Goal: Task Accomplishment & Management: Manage account settings

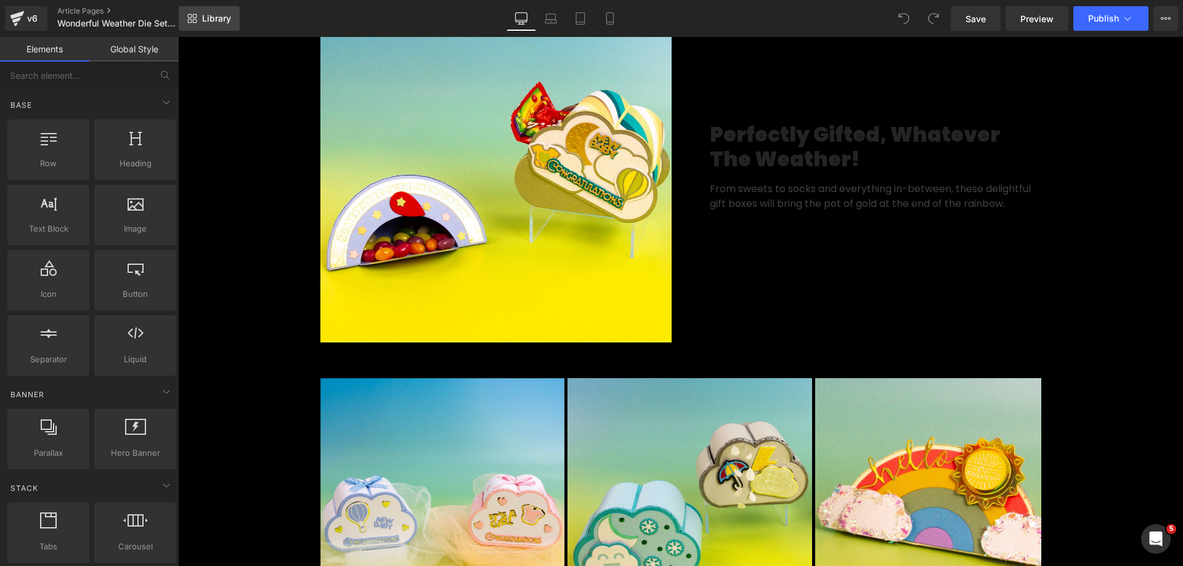
click at [197, 22] on icon at bounding box center [195, 21] width 4 height 4
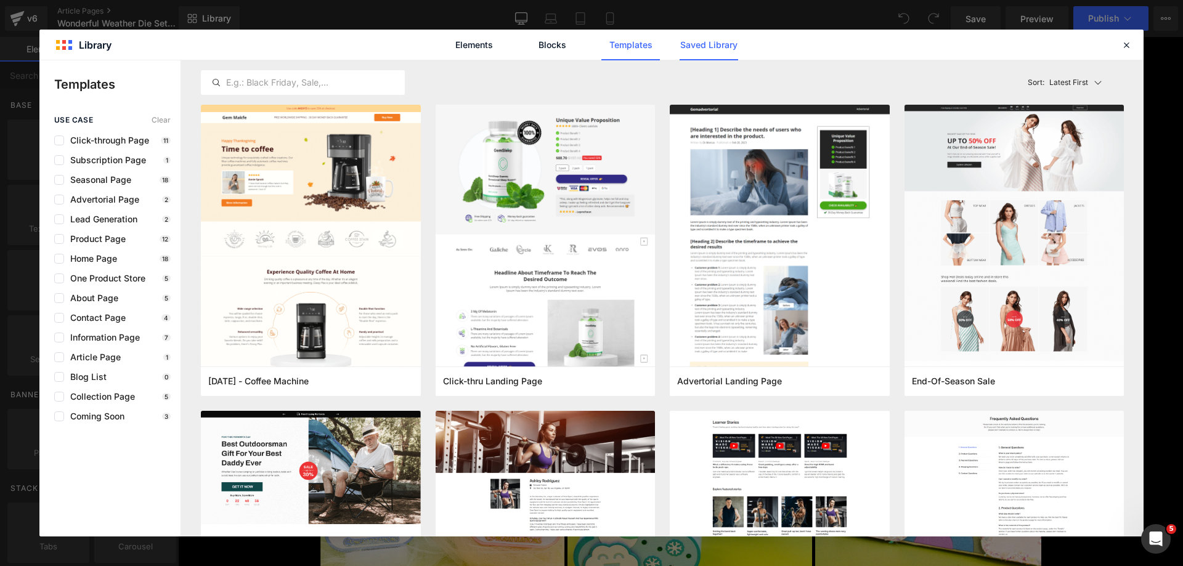
click at [711, 42] on link "Saved Library" at bounding box center [709, 45] width 59 height 31
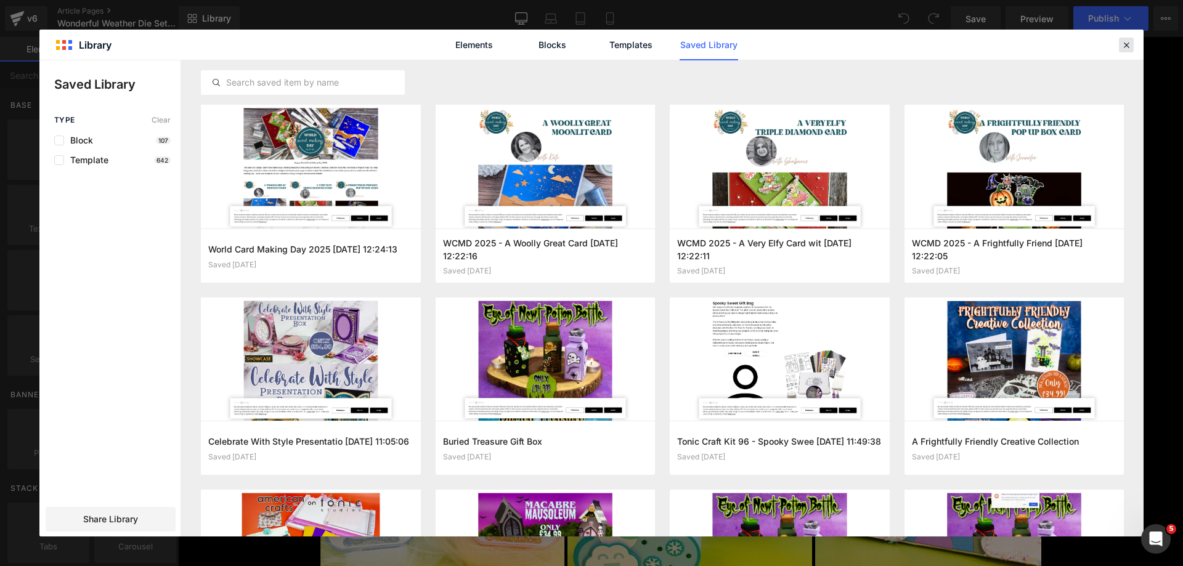
click at [1123, 41] on icon at bounding box center [1126, 44] width 11 height 11
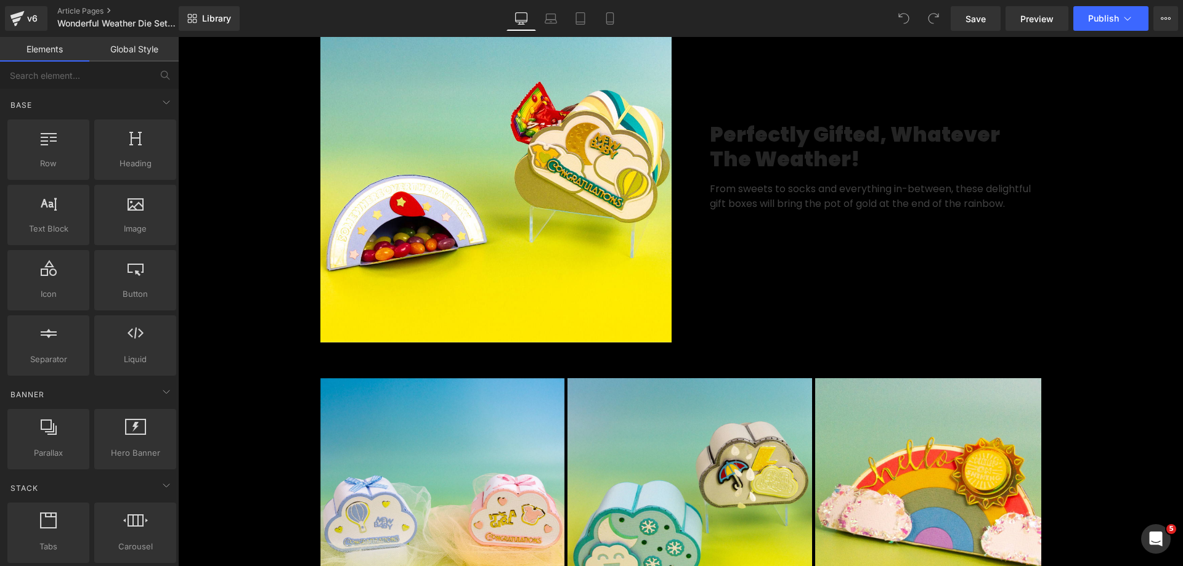
click at [1179, 17] on div "Save Preview Publish Scheduled View Live Page View with current Template Save T…" at bounding box center [1064, 18] width 237 height 25
click at [1166, 26] on button "View Live Page View with current Template Save Template to Library Schedule Pub…" at bounding box center [1165, 18] width 25 height 25
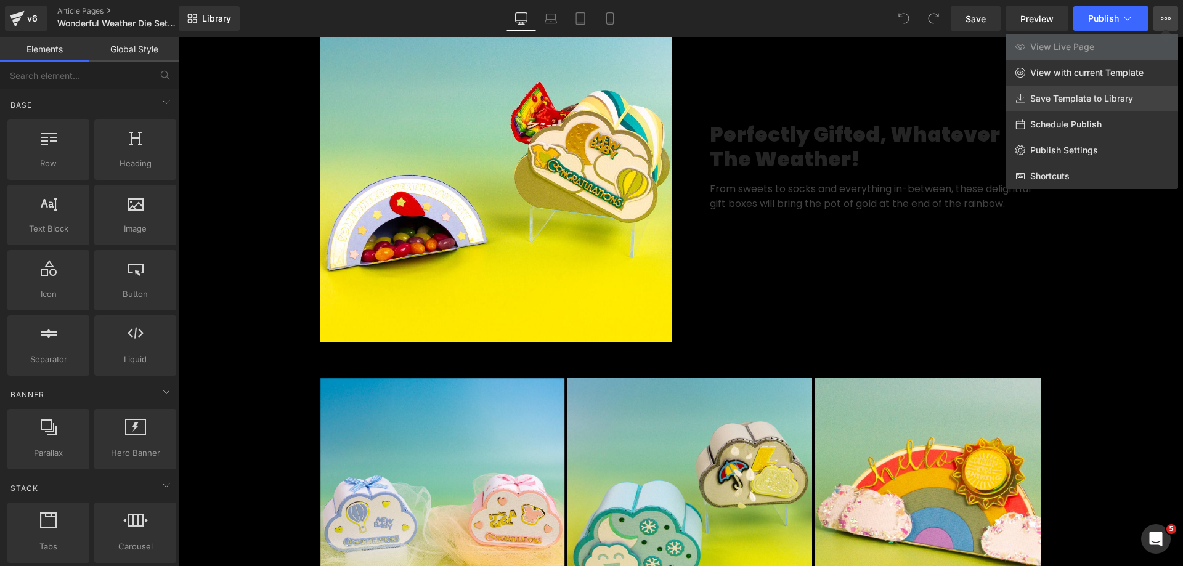
click at [1076, 106] on link "Save Template to Library" at bounding box center [1091, 99] width 173 height 26
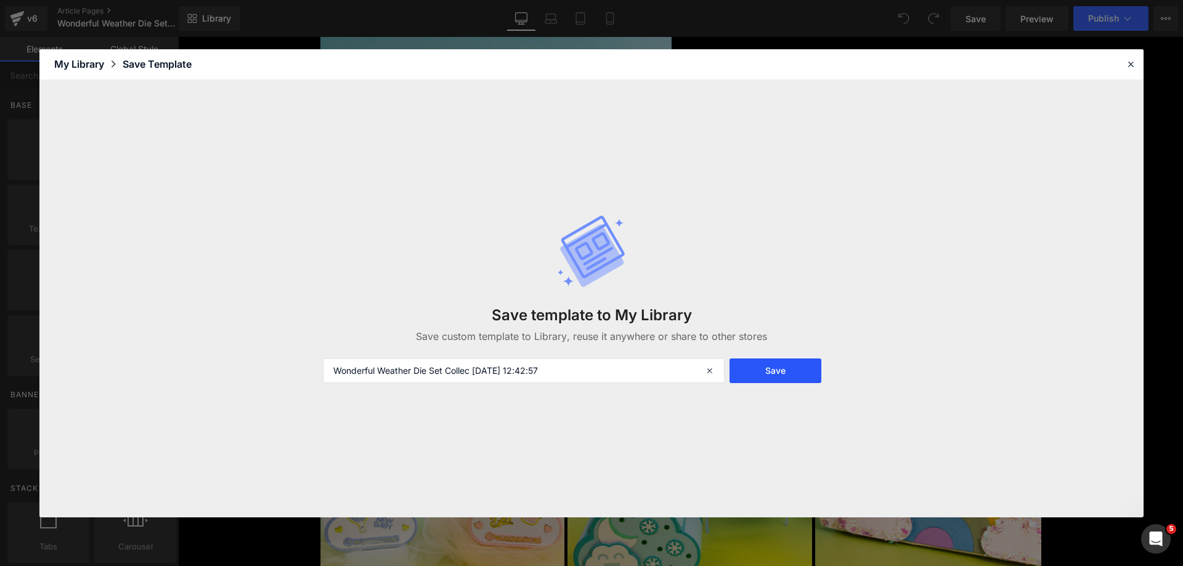
click at [773, 359] on button "Save" at bounding box center [775, 371] width 92 height 25
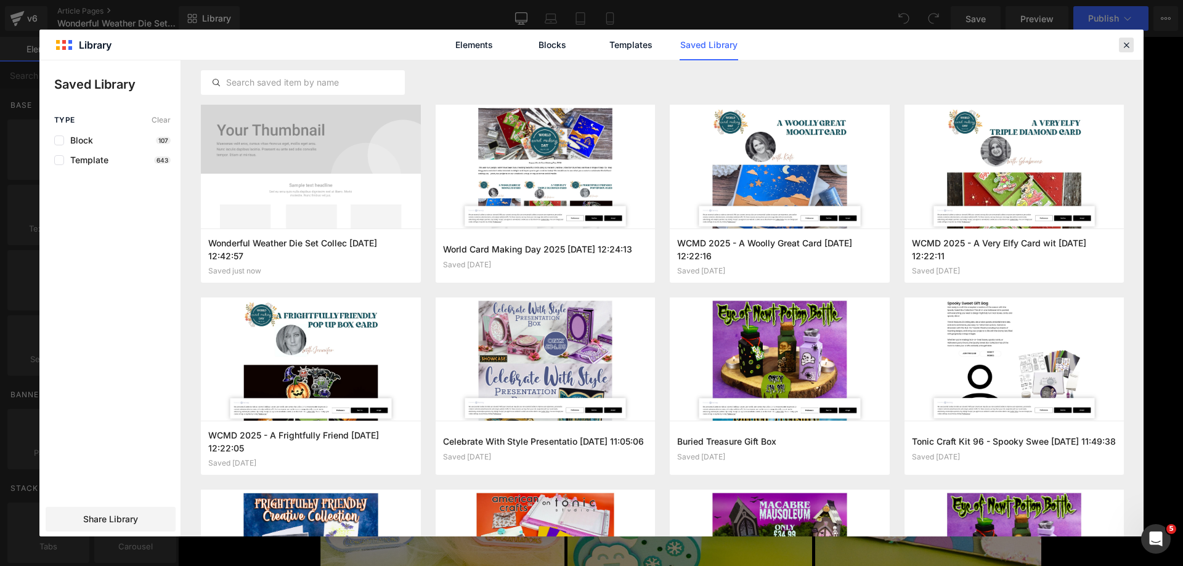
click at [1127, 40] on icon at bounding box center [1126, 44] width 11 height 11
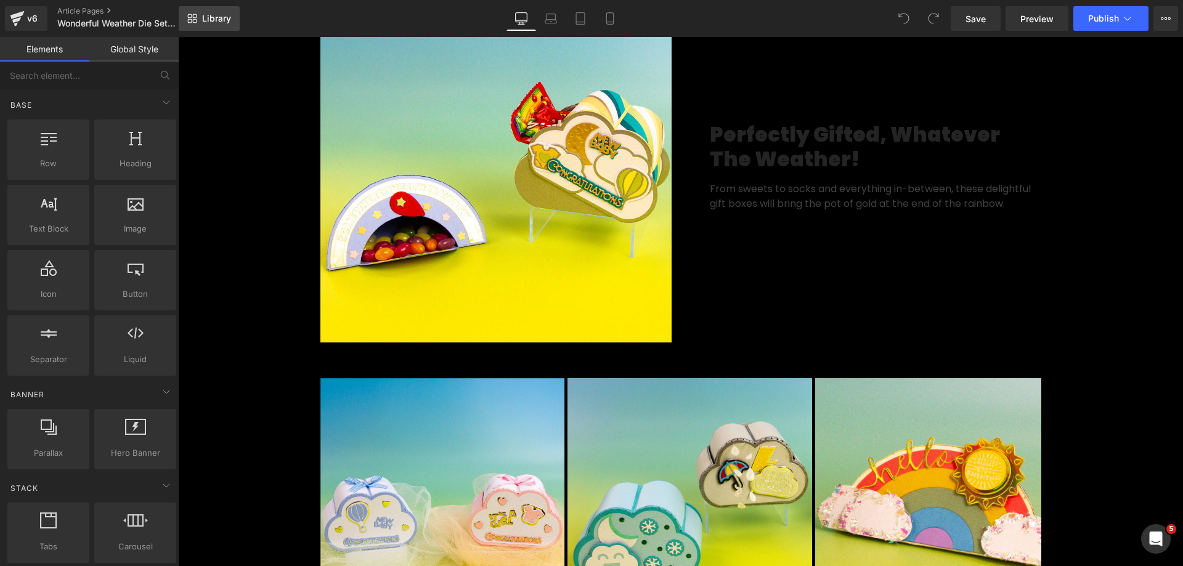
click at [193, 15] on icon at bounding box center [192, 19] width 10 height 10
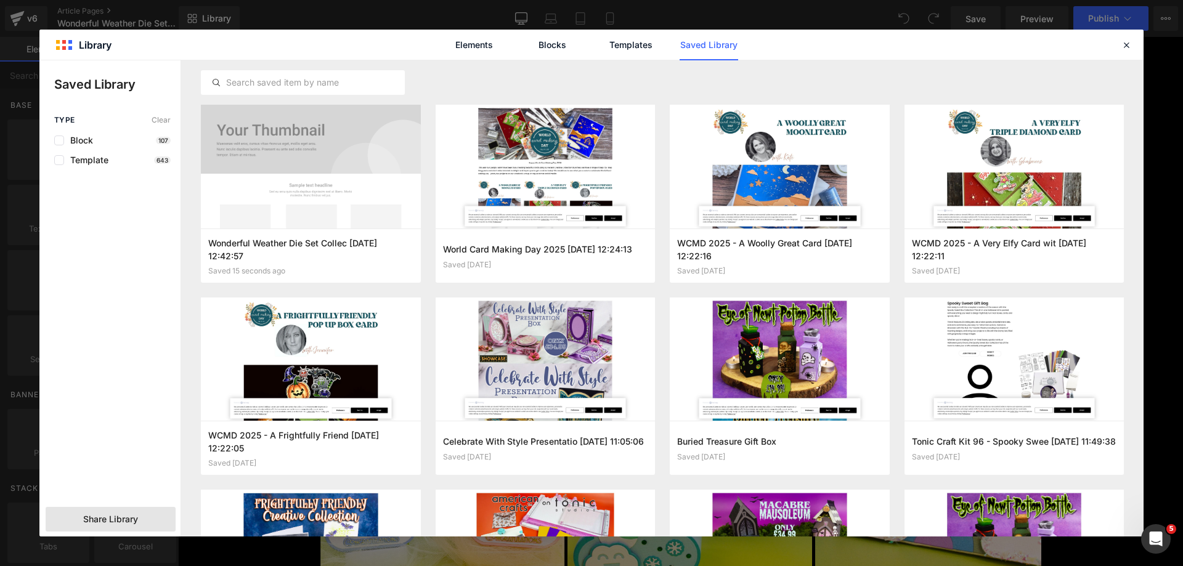
click at [94, 511] on div "Share Library" at bounding box center [111, 519] width 130 height 25
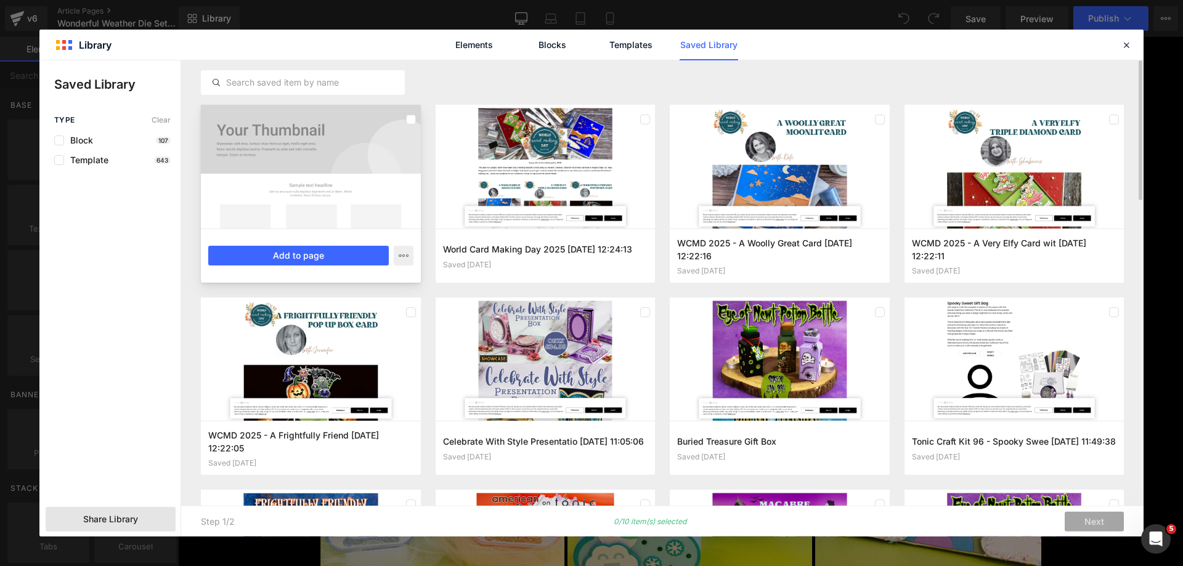
click at [383, 128] on div at bounding box center [311, 167] width 220 height 124
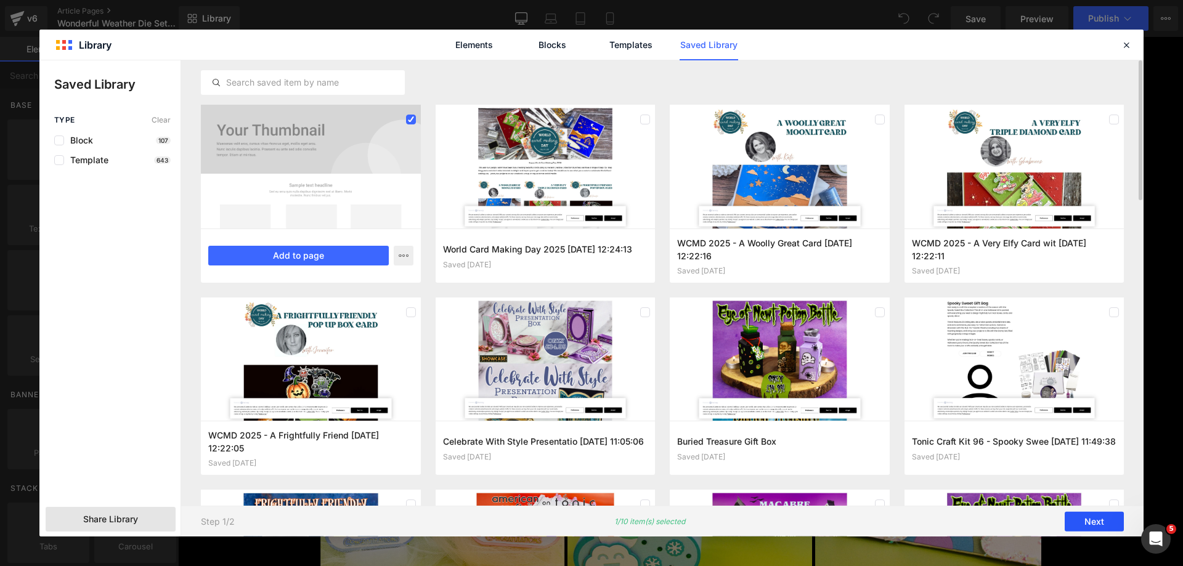
click at [1097, 522] on button "Next" at bounding box center [1094, 522] width 59 height 20
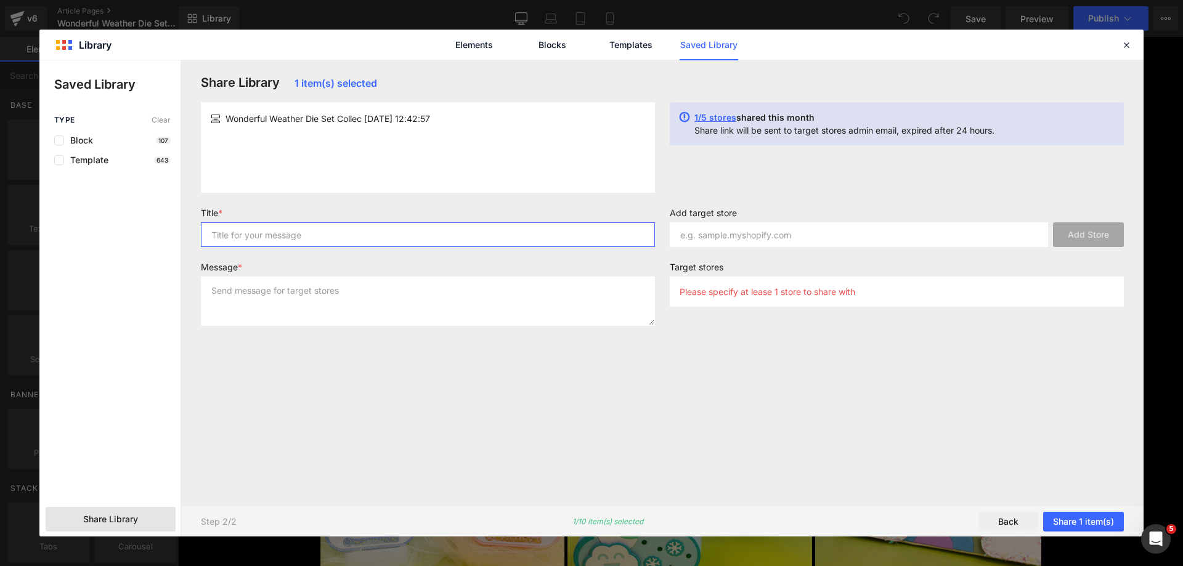
click at [570, 230] on input "text" at bounding box center [428, 234] width 454 height 25
type input "copy"
type textarea "copy"
paste input "[URL][DOMAIN_NAME]"
type input "[URL][DOMAIN_NAME]"
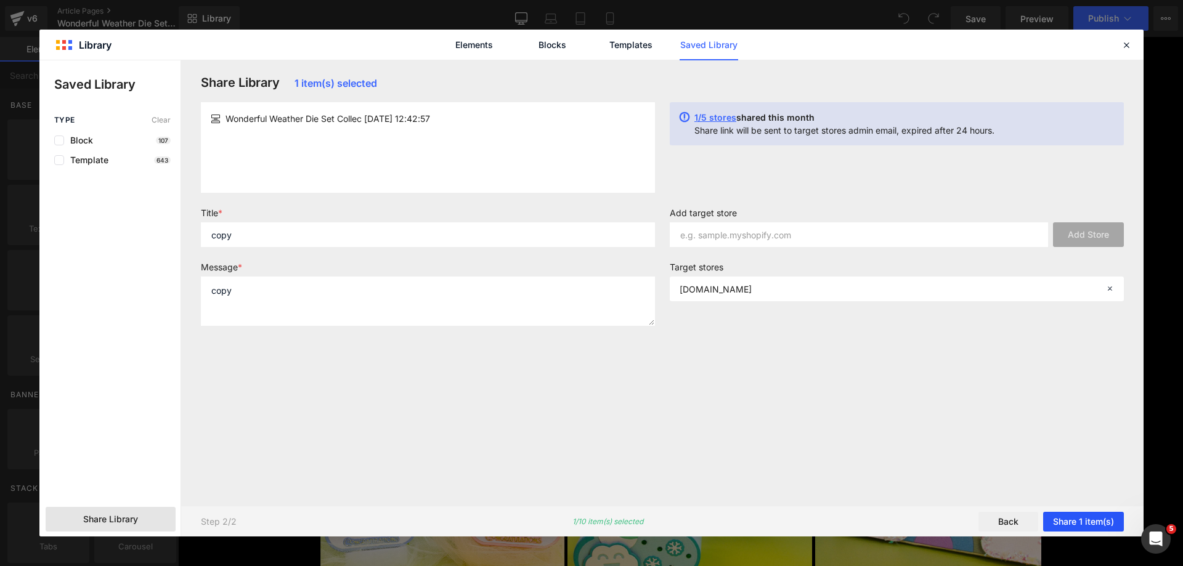
click at [1073, 521] on button "Share 1 item(s)" at bounding box center [1083, 522] width 81 height 20
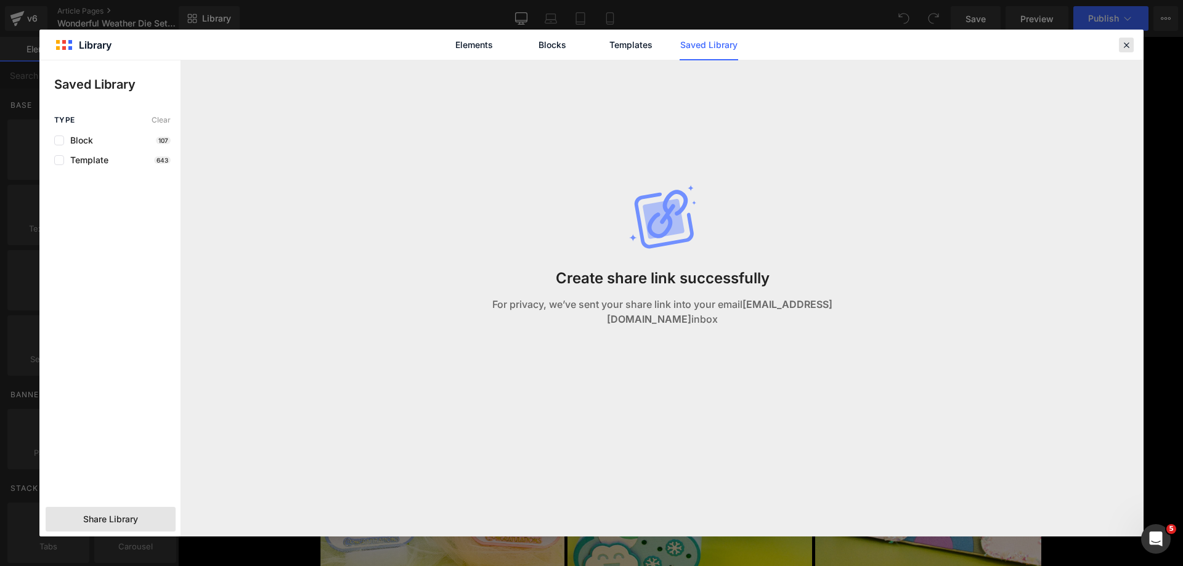
click at [1131, 41] on icon at bounding box center [1126, 44] width 11 height 11
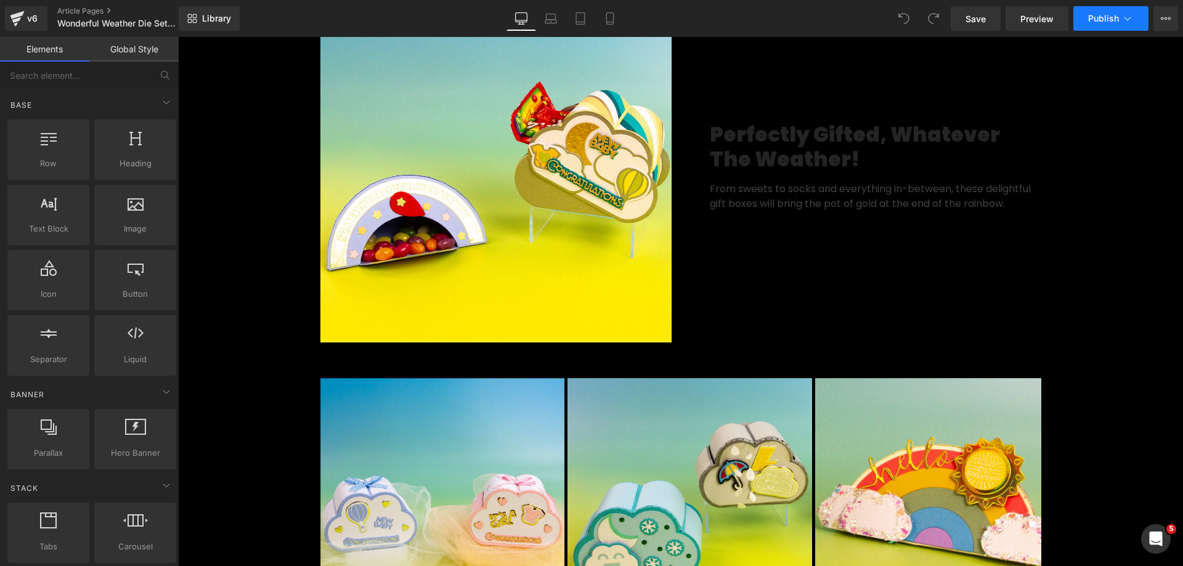
click at [1118, 22] on span "Publish" at bounding box center [1103, 19] width 31 height 10
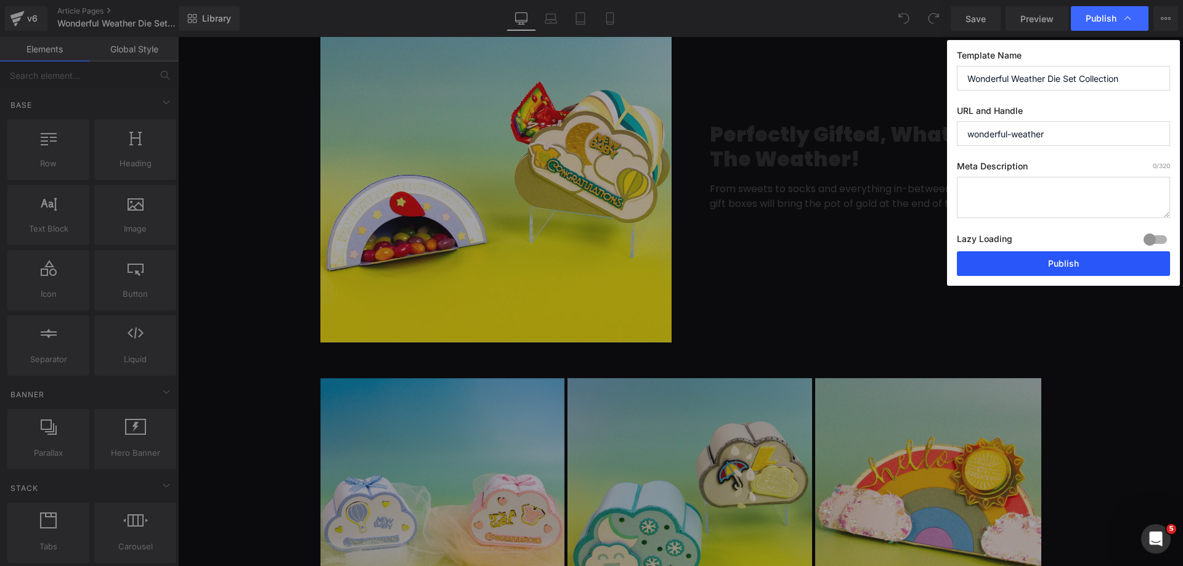
click at [1044, 263] on button "Publish" at bounding box center [1063, 263] width 213 height 25
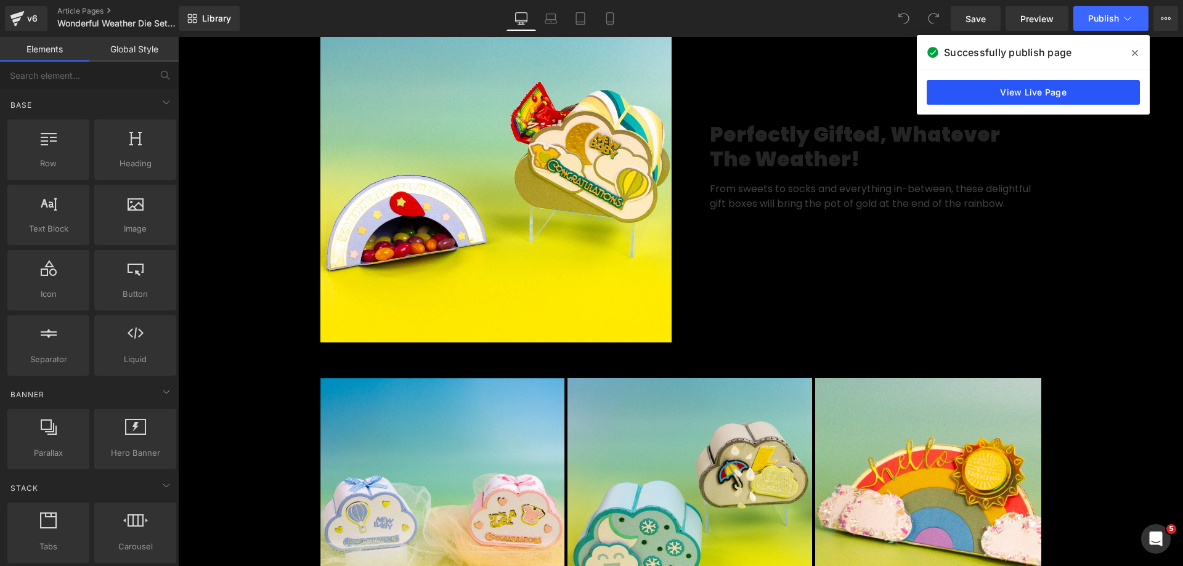
click at [993, 93] on link "View Live Page" at bounding box center [1033, 92] width 213 height 25
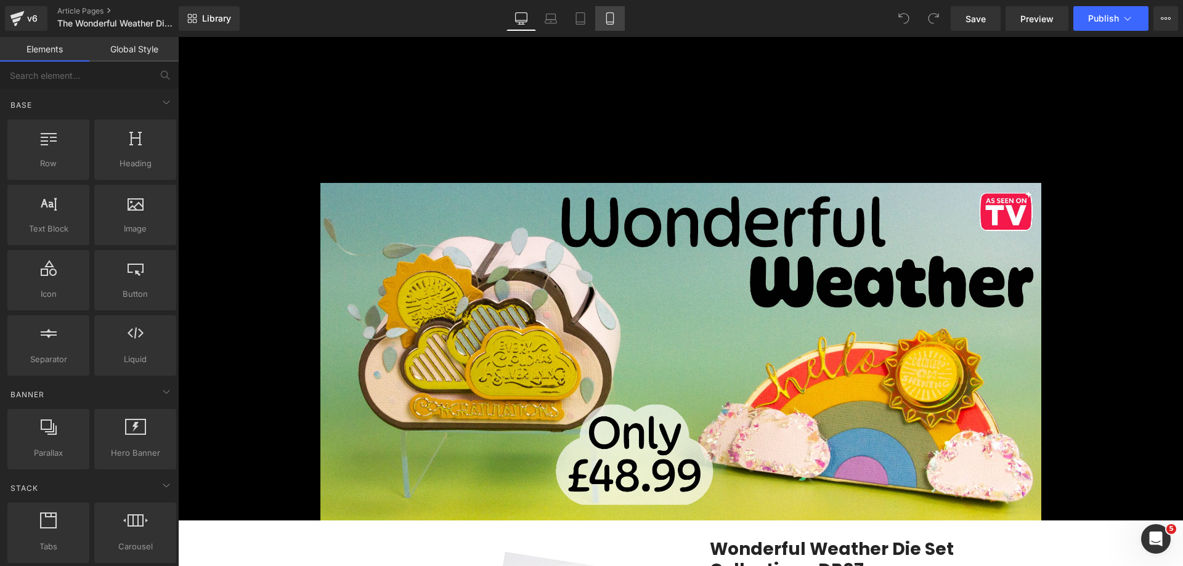
click at [615, 23] on icon at bounding box center [610, 18] width 12 height 12
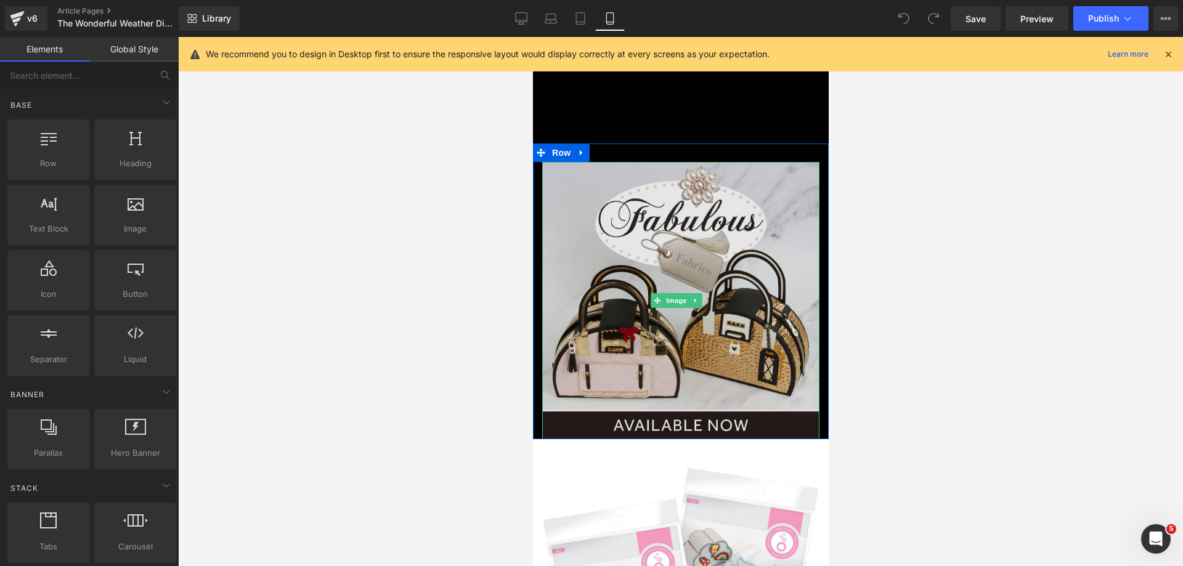
click at [622, 189] on img at bounding box center [680, 300] width 277 height 277
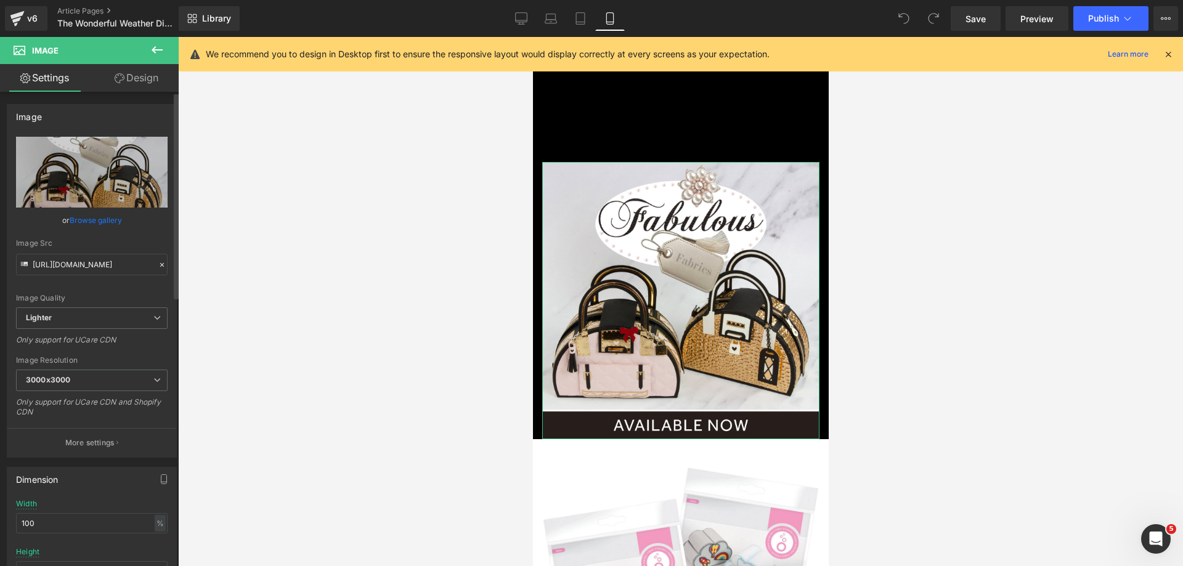
click at [95, 218] on link "Browse gallery" at bounding box center [96, 220] width 52 height 22
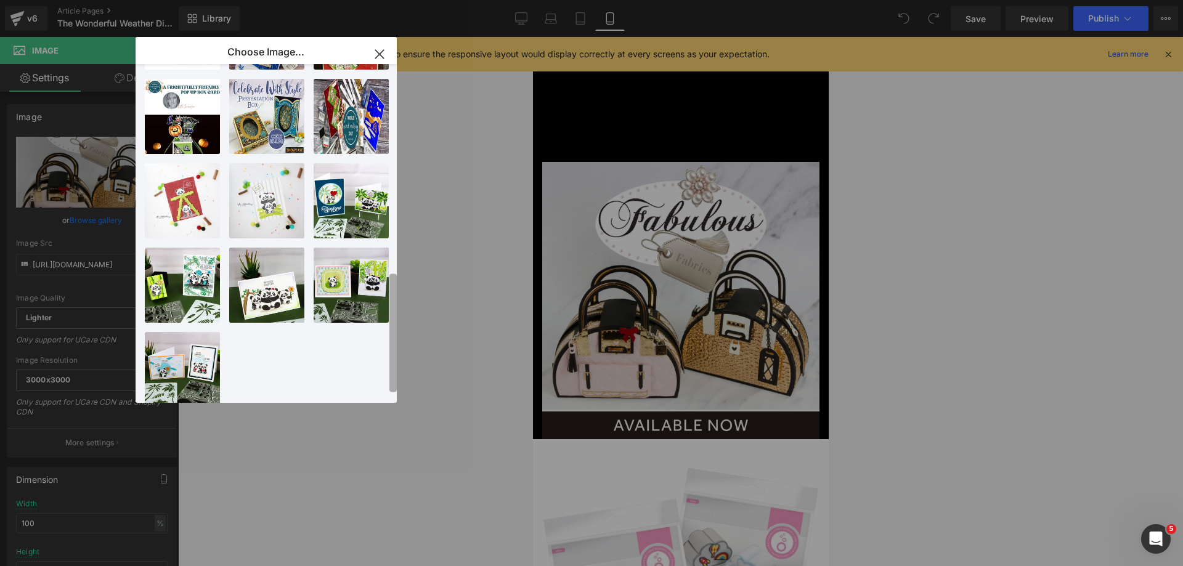
scroll to position [608, 0]
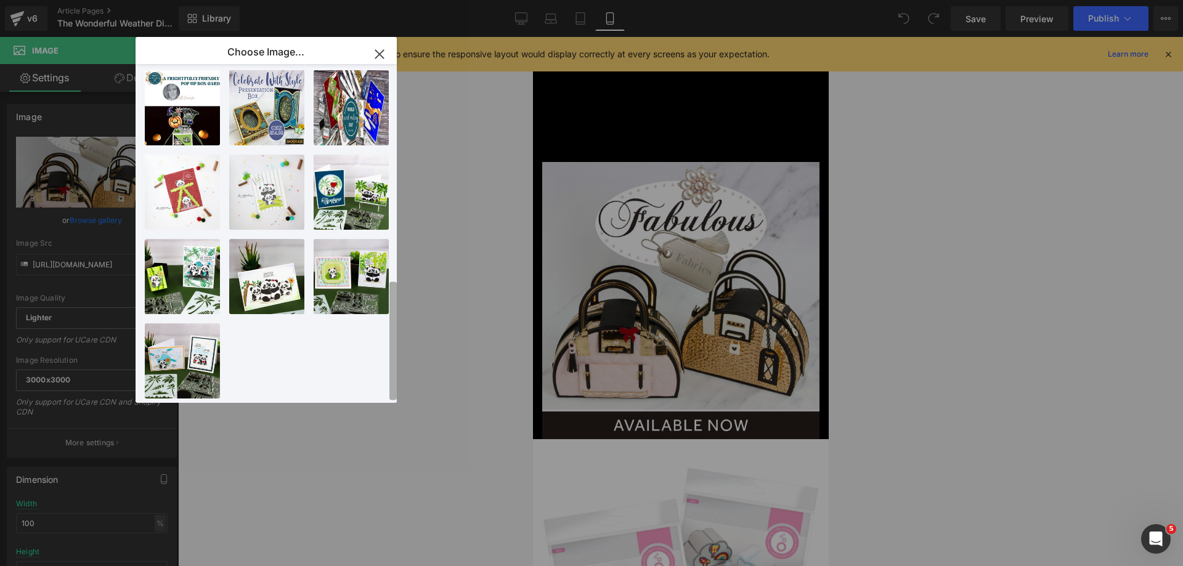
click at [375, 387] on div "Wooly B...E_03.jpg 602.50 KB Delete image? Yes No Frightf...E_02.jpg 370.80 KB …" at bounding box center [271, 233] width 252 height 339
click at [32, 0] on div "You are previewing how the will restyle your page. You can not edit Elements in…" at bounding box center [591, 0] width 1183 height 0
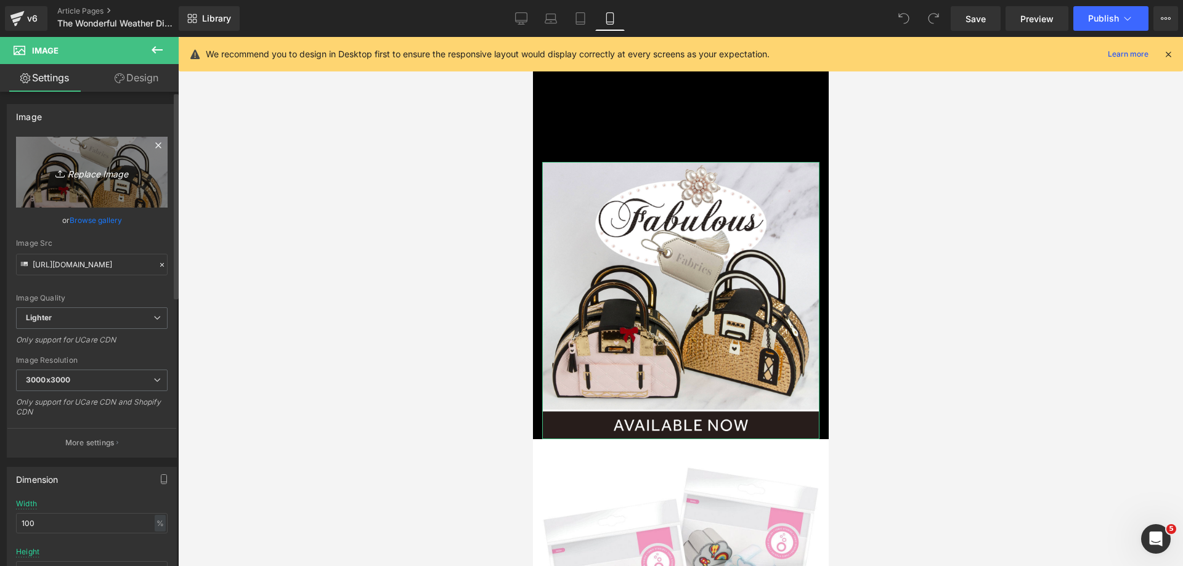
click at [34, 172] on link "Replace Image" at bounding box center [92, 172] width 152 height 71
type input "C:\fakepath\UK Wonderful Weather Banner_Mobile Top.jpg"
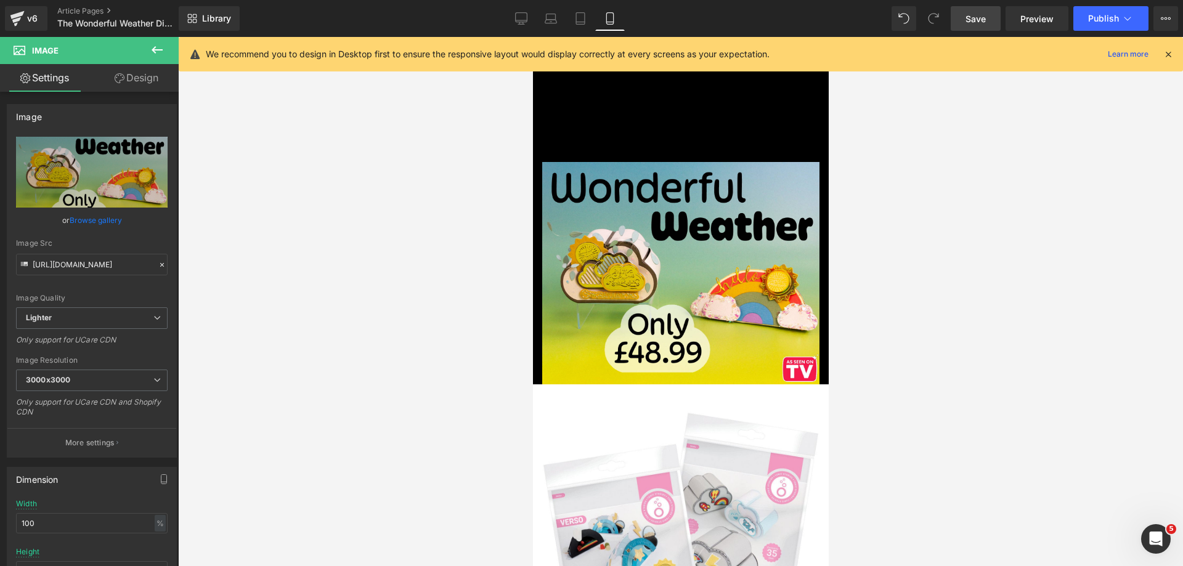
click at [980, 20] on span "Save" at bounding box center [975, 18] width 20 height 13
click at [1169, 54] on icon at bounding box center [1168, 54] width 11 height 11
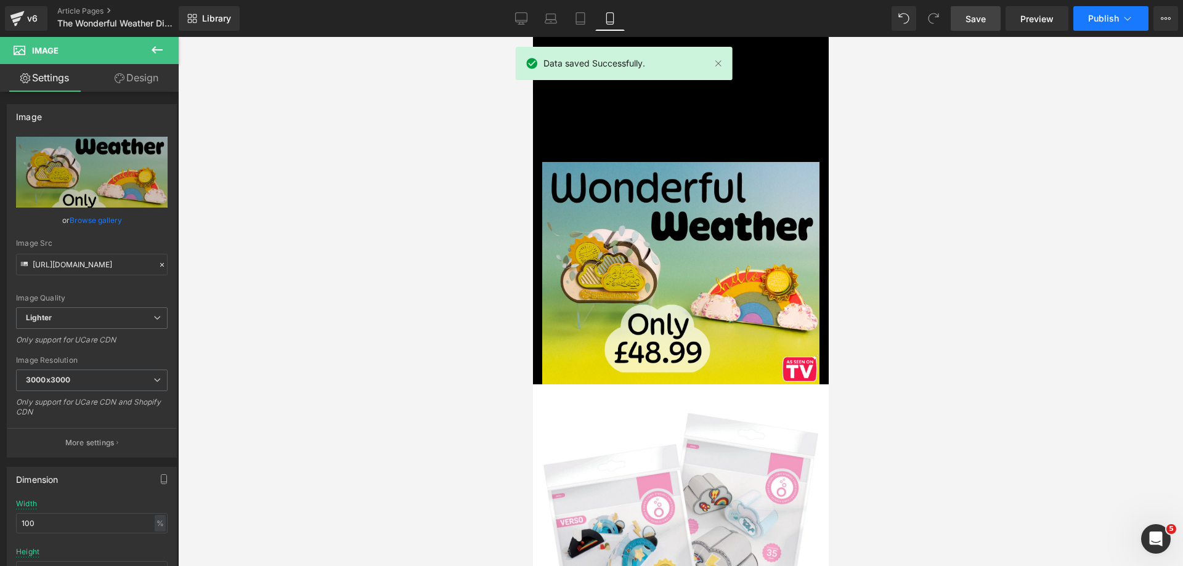
click at [1126, 25] on button "Publish" at bounding box center [1110, 18] width 75 height 25
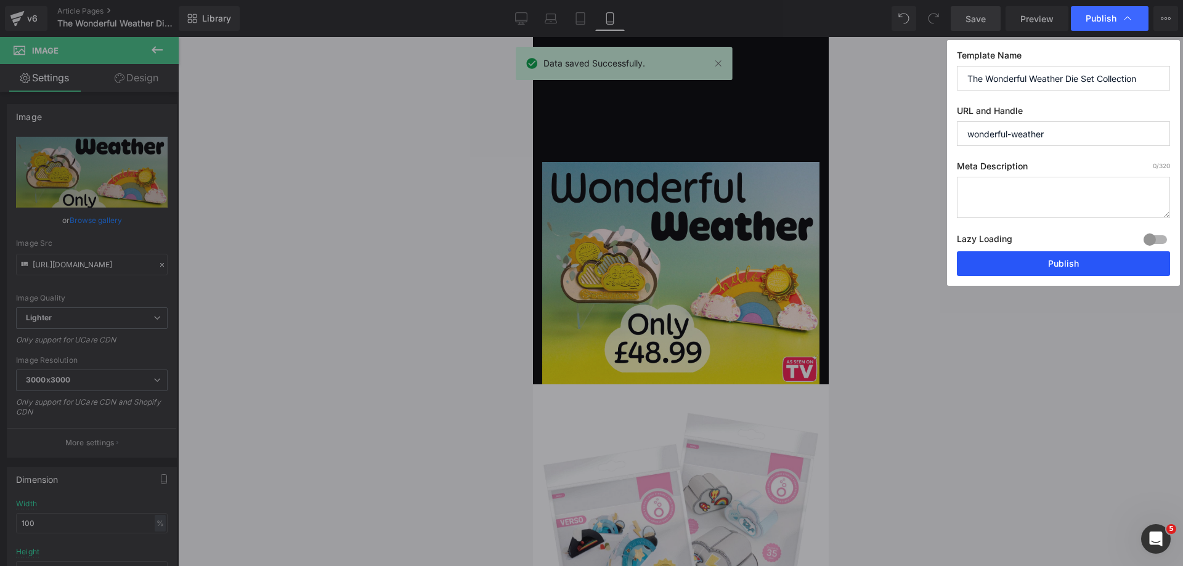
click at [1009, 265] on button "Publish" at bounding box center [1063, 263] width 213 height 25
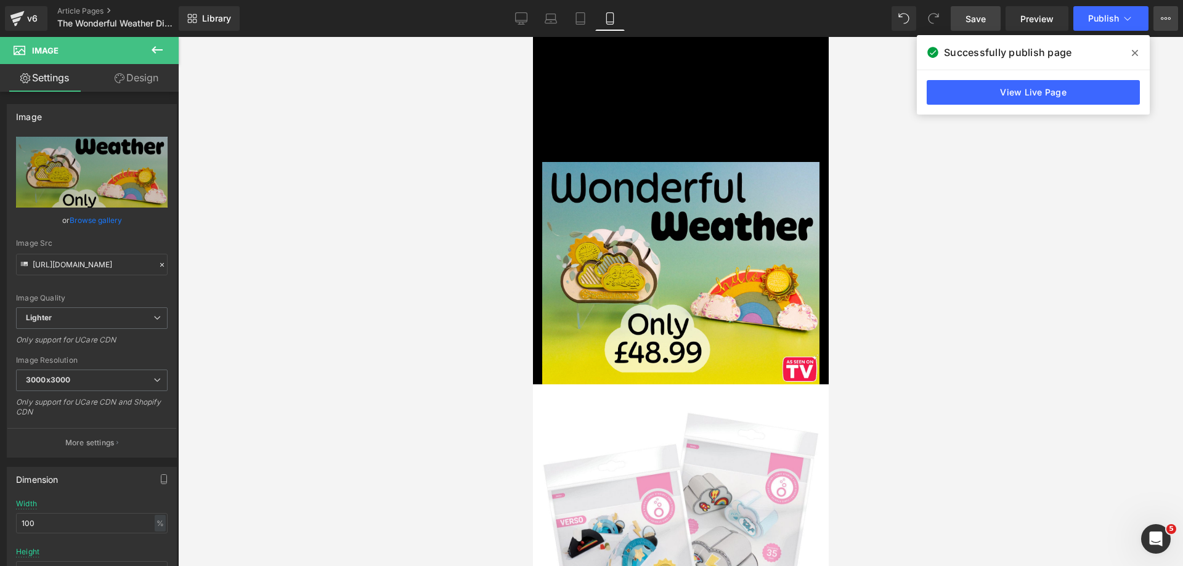
click at [1157, 13] on button "View Live Page View with current Template Save Template to Library Schedule Pub…" at bounding box center [1165, 18] width 25 height 25
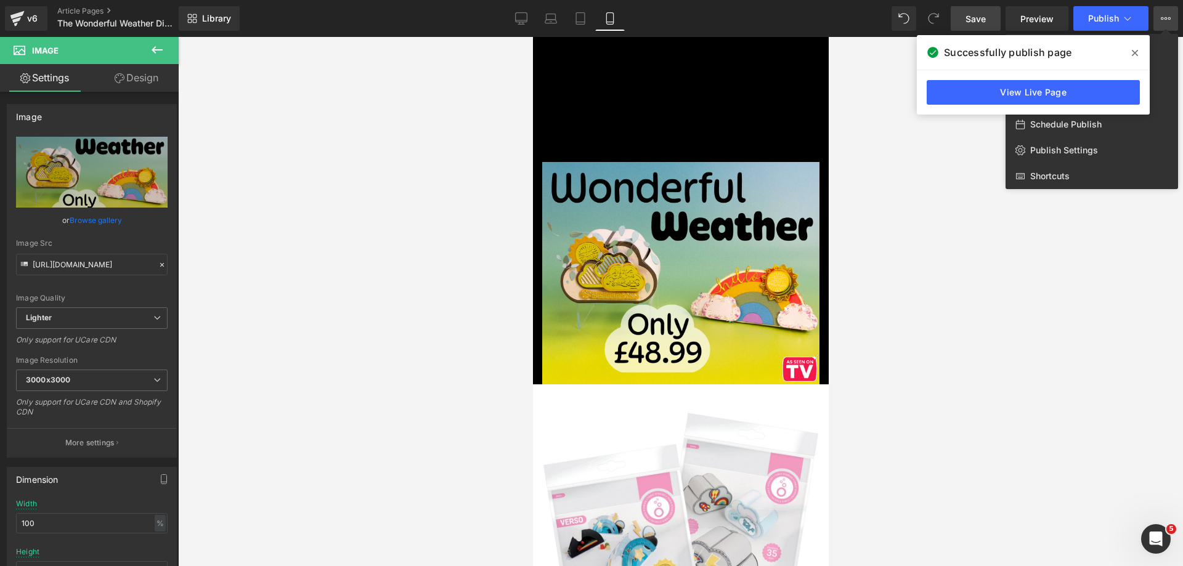
click at [1165, 126] on div "Schedule Publish" at bounding box center [1091, 125] width 173 height 26
select select
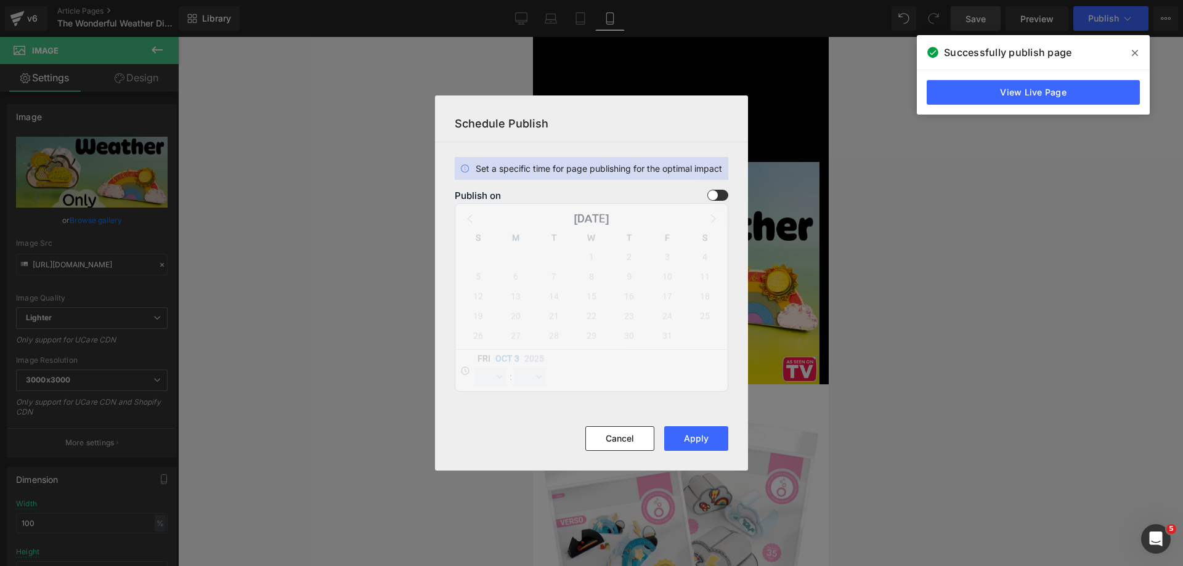
click at [728, 202] on div "Publish on October 2025 S M T W T F S 28 29 30 1 2 3 4 5 6 7 8 9 10 11 12 13 14…" at bounding box center [592, 291] width 274 height 202
click at [718, 191] on span at bounding box center [717, 195] width 21 height 11
click at [0, 0] on input "checkbox" at bounding box center [0, 0] width 0 height 0
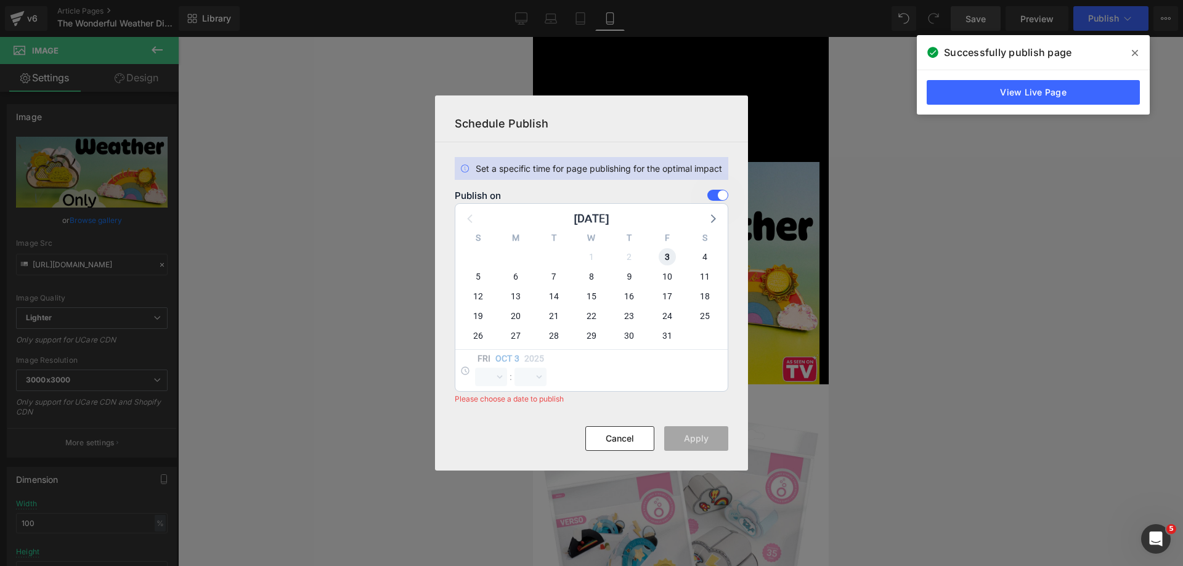
click at [665, 256] on span "3" at bounding box center [667, 256] width 17 height 17
click at [500, 372] on select "00 01 02 03 04 05 06 07 08 09 10 11 12 13 14 15 16 17 18 19 20 21 22 23" at bounding box center [491, 377] width 32 height 18
select select "16"
click at [475, 368] on select "00 01 02 03 04 05 06 07 08 09 10 11 12 13 14 15 16 17 18 19 20 21 22 23" at bounding box center [491, 377] width 32 height 18
click at [524, 373] on select "00 01 02 03 04 05 06 07 08 09 10 11 12 13 14 15 16 17 18 19 20 21 22 23 24 25 2…" at bounding box center [530, 377] width 32 height 18
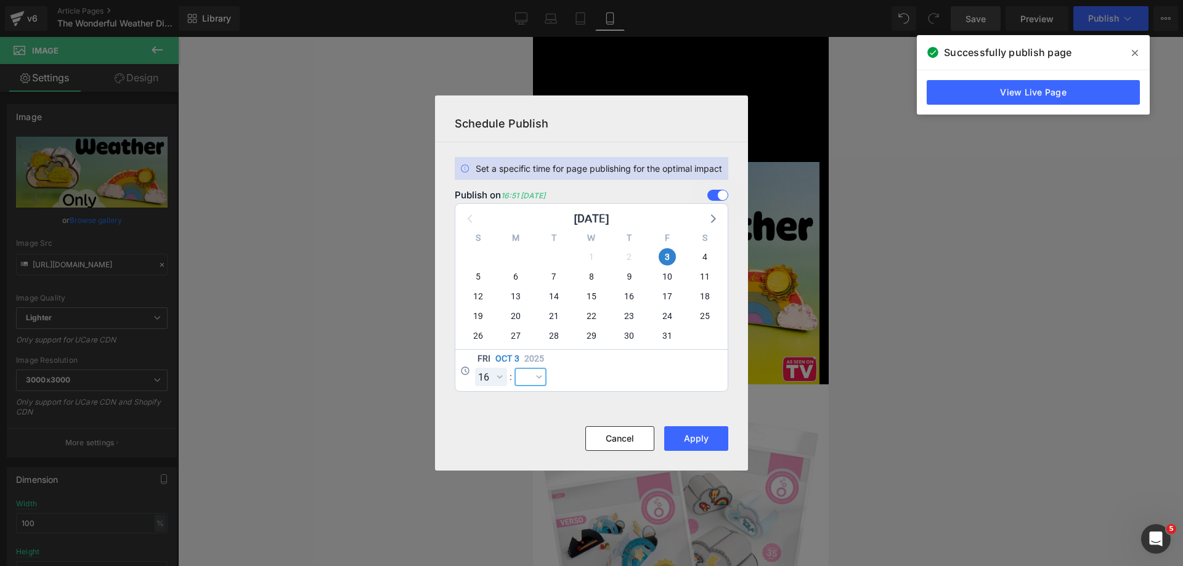
select select "0"
click at [514, 368] on select "00 01 02 03 04 05 06 07 08 09 10 11 12 13 14 15 16 17 18 19 20 21 22 23 24 25 2…" at bounding box center [530, 377] width 32 height 18
click at [675, 433] on button "Apply" at bounding box center [696, 438] width 64 height 25
